Goal: Find specific page/section: Find specific page/section

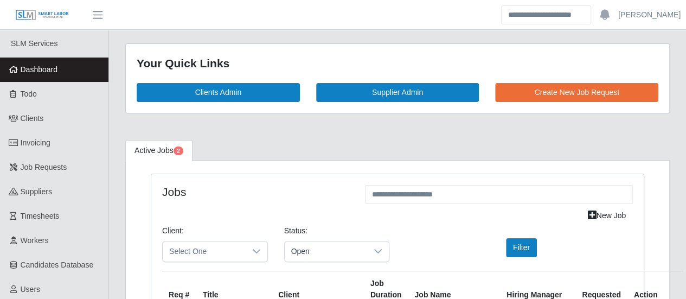
click at [63, 66] on link "Dashboard" at bounding box center [54, 69] width 108 height 24
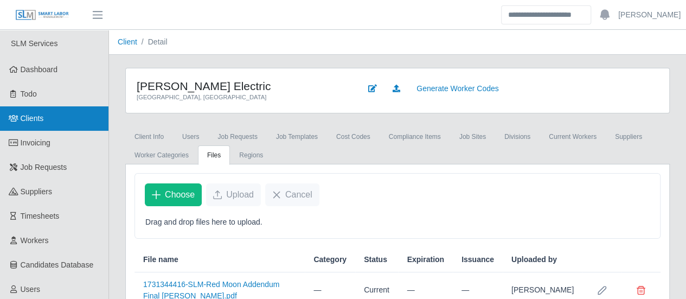
click at [70, 122] on link "Clients" at bounding box center [54, 118] width 108 height 24
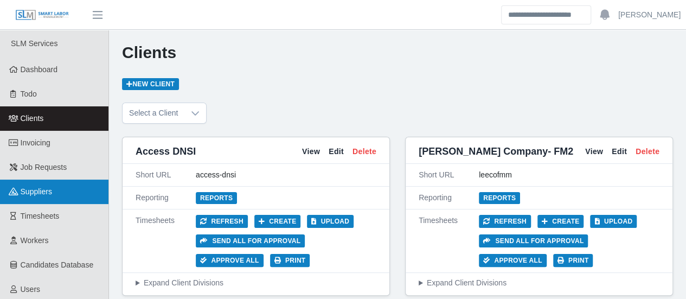
click at [76, 194] on link "Suppliers" at bounding box center [54, 191] width 108 height 24
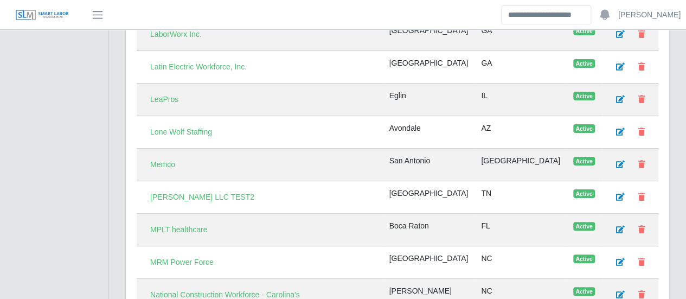
scroll to position [2115, 0]
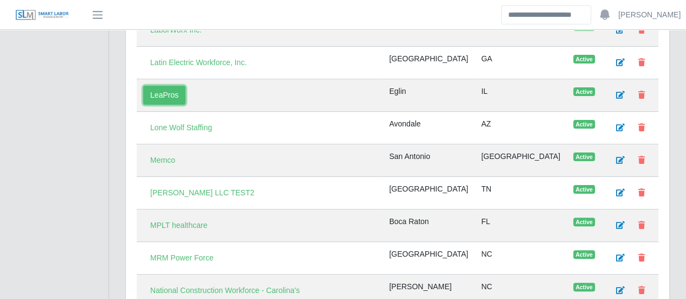
click at [169, 86] on link "LeaPros" at bounding box center [164, 95] width 42 height 19
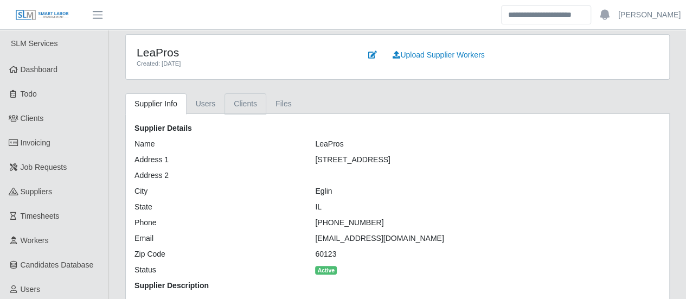
click at [236, 101] on link "Clients" at bounding box center [245, 103] width 42 height 21
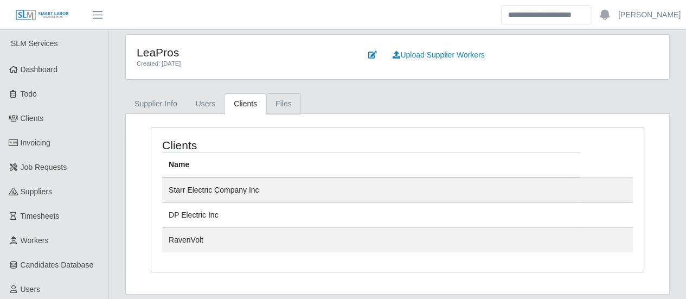
click at [278, 111] on link "Files" at bounding box center [283, 103] width 35 height 21
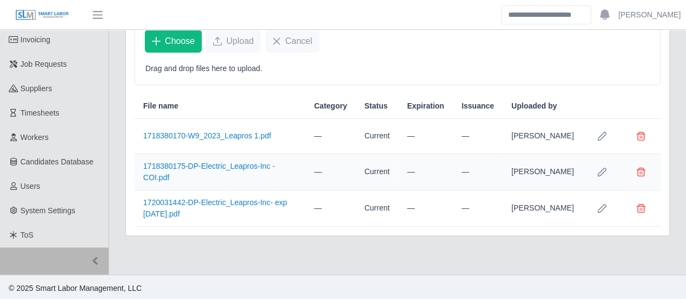
scroll to position [105, 0]
